Goal: Task Accomplishment & Management: Manage account settings

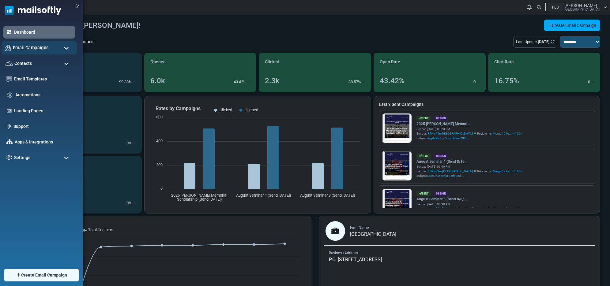
click at [32, 47] on span "Email Campaigns" at bounding box center [31, 47] width 36 height 7
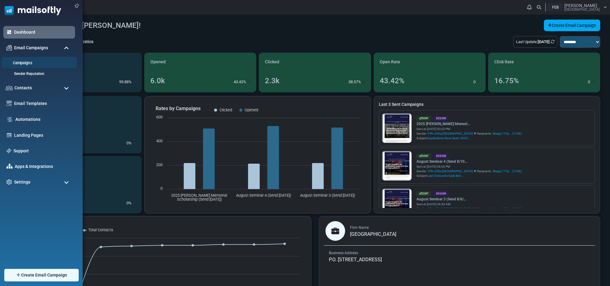
click at [29, 62] on link "Campaigns" at bounding box center [39, 63] width 74 height 6
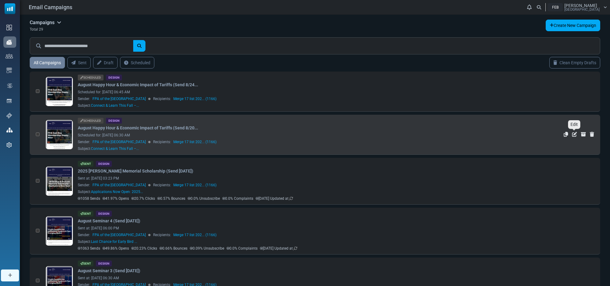
click at [575, 134] on icon "Edit" at bounding box center [574, 134] width 5 height 5
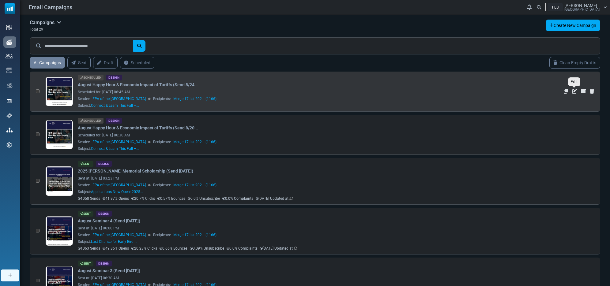
click at [573, 89] on icon "Edit" at bounding box center [574, 91] width 5 height 5
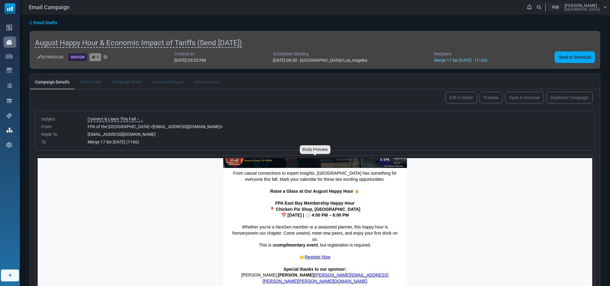
scroll to position [197, 0]
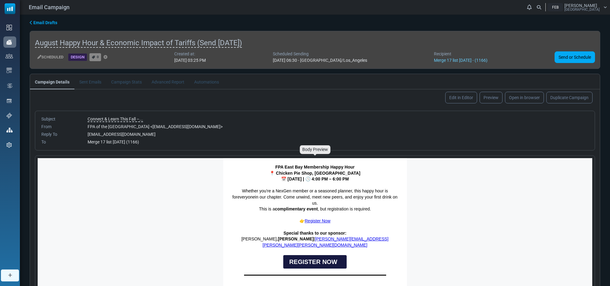
click at [286, 177] on strong "📅 [DATE] | 🕓 4:00 PM – 6:00 PM" at bounding box center [315, 179] width 68 height 5
click at [283, 180] on strong "📅 [DATE] | 🕓 4:00 PM – 6:00 PM" at bounding box center [315, 179] width 68 height 5
click at [283, 180] on strong "📅 Monday, August 26 | 🕓 4:00 PM – 6:00 PM" at bounding box center [315, 179] width 68 height 5
click at [0, 0] on img at bounding box center [0, 0] width 0 height 0
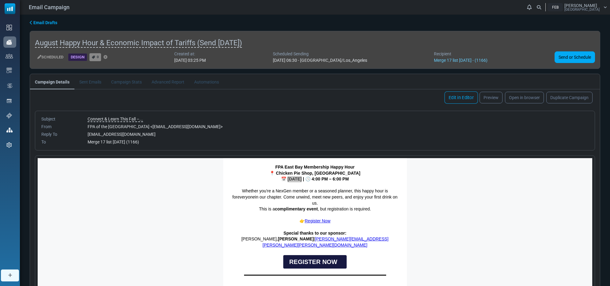
click at [462, 97] on link "Edit in Editor" at bounding box center [460, 98] width 33 height 12
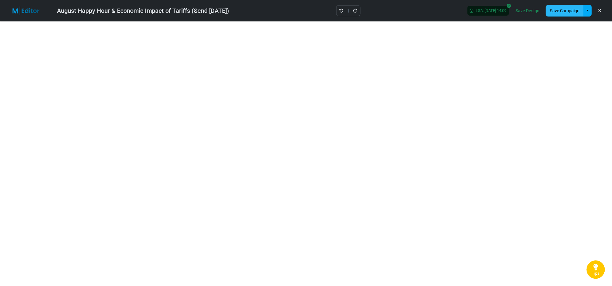
click at [555, 12] on button "Save Campaign" at bounding box center [565, 11] width 38 height 12
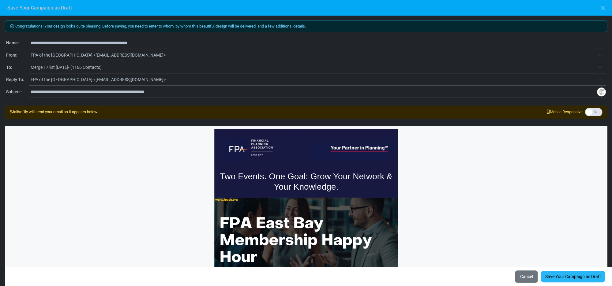
click at [576, 276] on link "Save Your Campaign as Draft" at bounding box center [573, 277] width 64 height 12
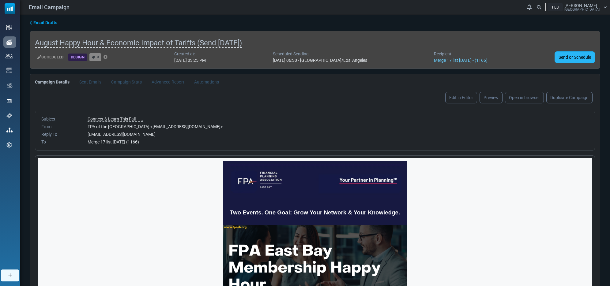
click at [570, 55] on link "Send or Schedule" at bounding box center [575, 57] width 40 height 12
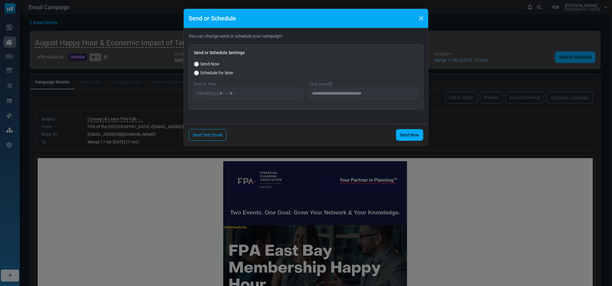
click at [422, 19] on button "Close" at bounding box center [421, 18] width 9 height 9
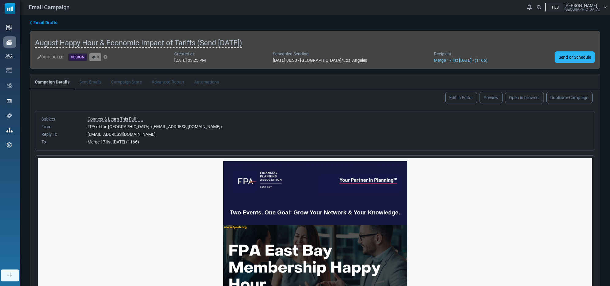
click at [566, 54] on link "Send or Schedule" at bounding box center [575, 57] width 40 height 12
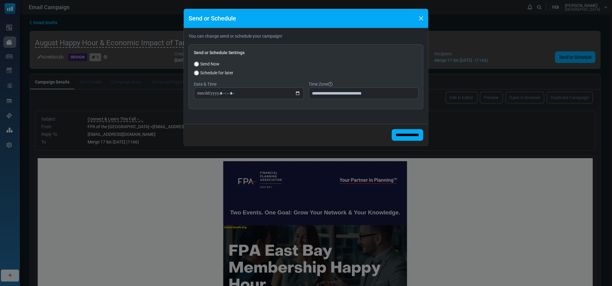
click at [399, 133] on input "**********" at bounding box center [408, 135] width 32 height 12
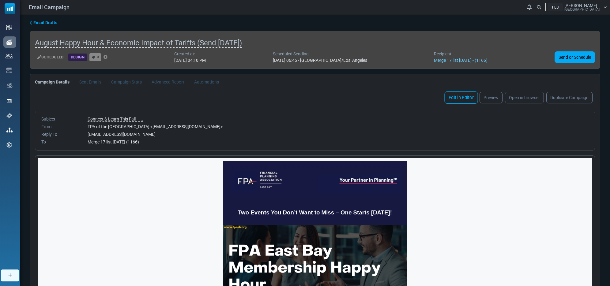
click at [458, 97] on link "Edit in Editor" at bounding box center [460, 98] width 33 height 12
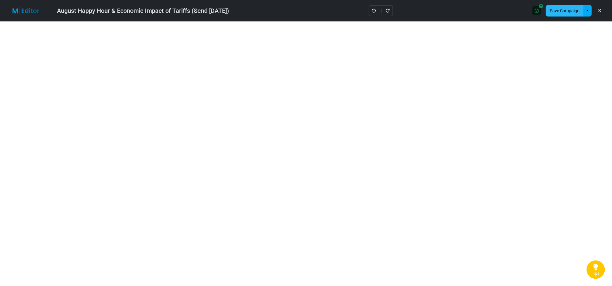
click at [558, 8] on button "Save Campaign" at bounding box center [565, 11] width 38 height 12
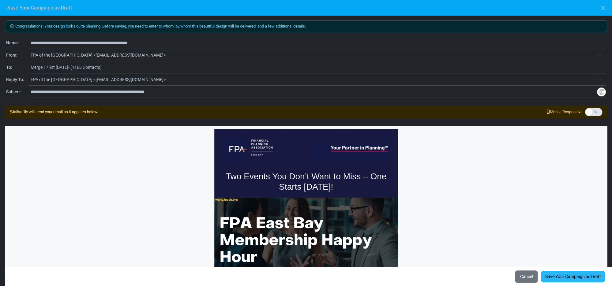
click at [567, 274] on link "Save Your Campaign as Draft" at bounding box center [573, 277] width 64 height 12
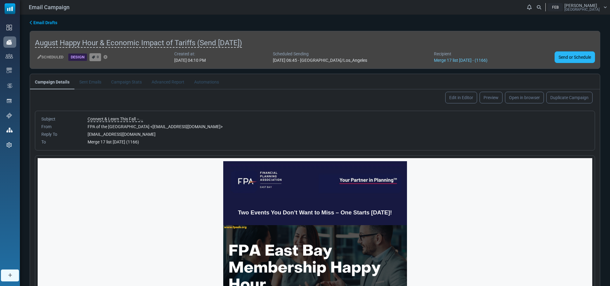
click at [571, 57] on link "Send or Schedule" at bounding box center [575, 57] width 40 height 12
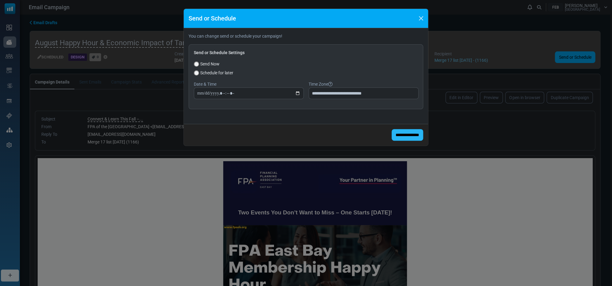
click at [397, 134] on input "**********" at bounding box center [408, 135] width 32 height 12
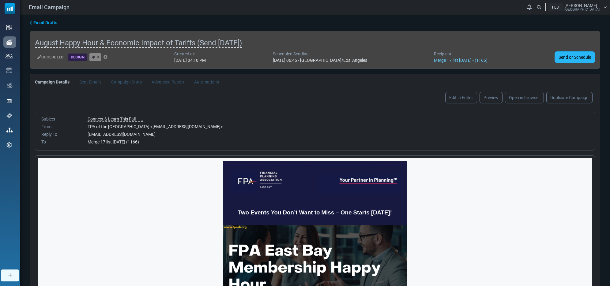
click at [574, 57] on link "Send or Schedule" at bounding box center [575, 57] width 40 height 12
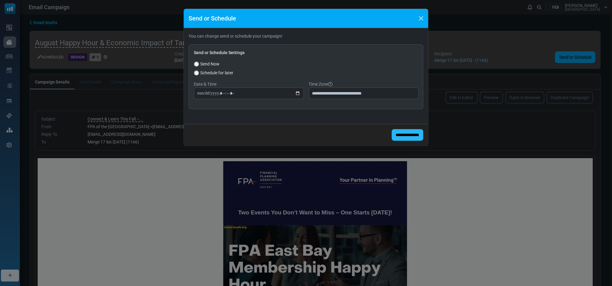
click at [404, 136] on input "**********" at bounding box center [408, 135] width 32 height 12
